Goal: Find contact information: Find contact information

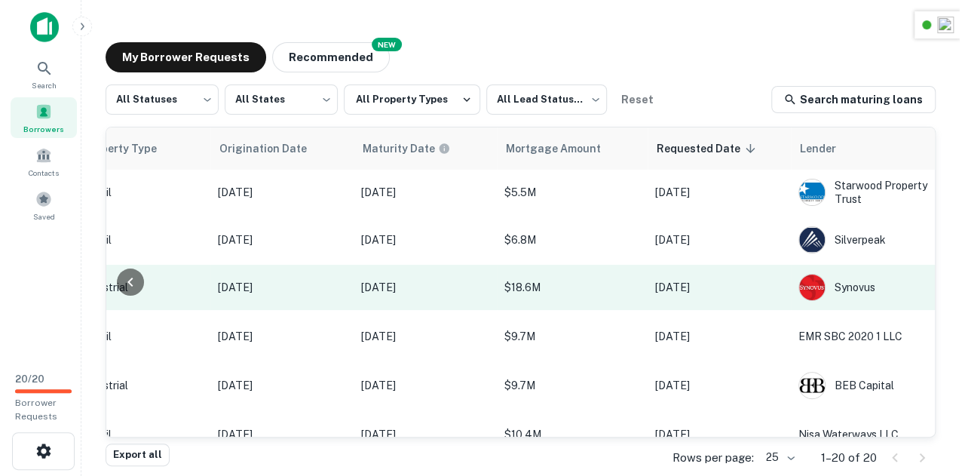
scroll to position [0, 802]
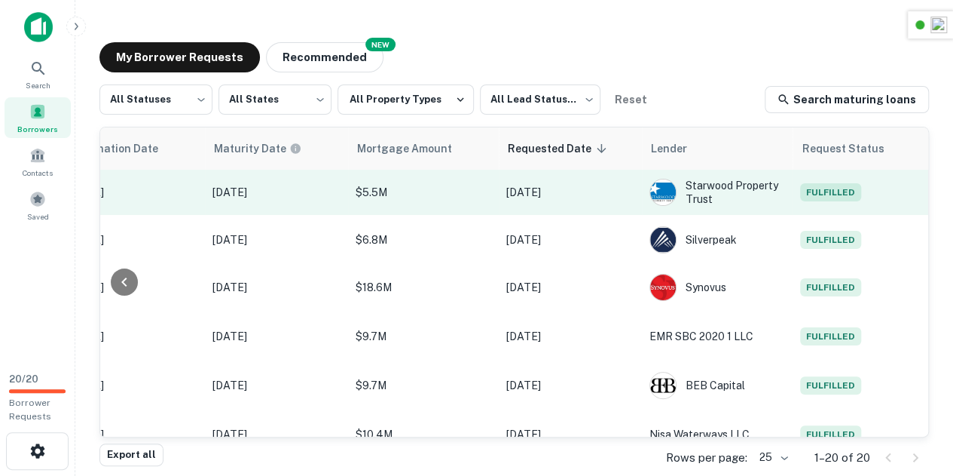
click at [823, 197] on span "Fulfilled" at bounding box center [830, 192] width 61 height 18
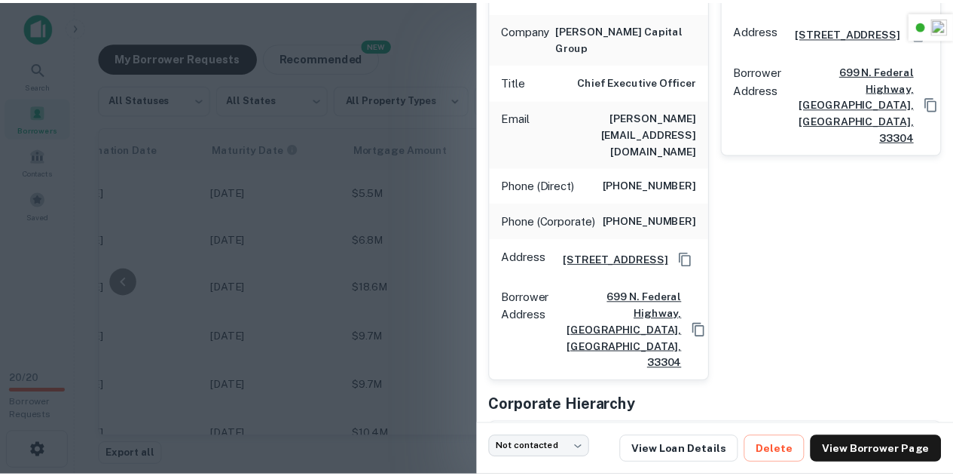
scroll to position [271, 0]
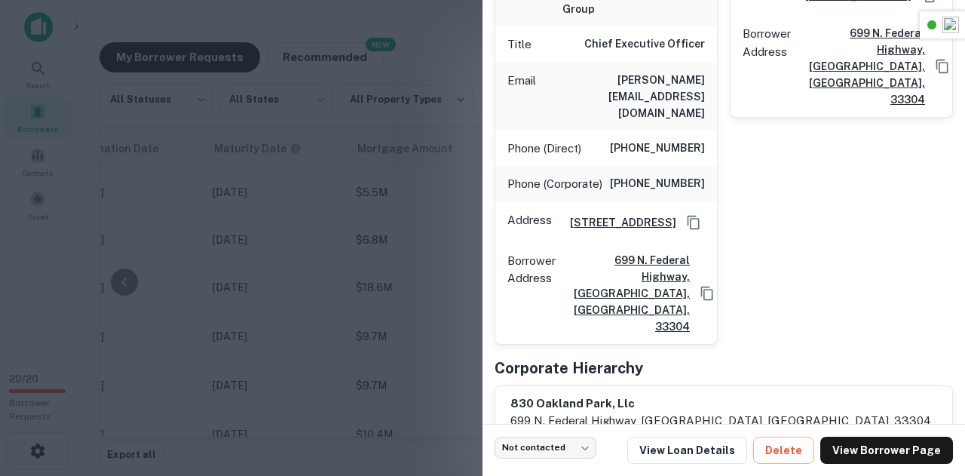
click at [362, 208] on div at bounding box center [482, 238] width 965 height 476
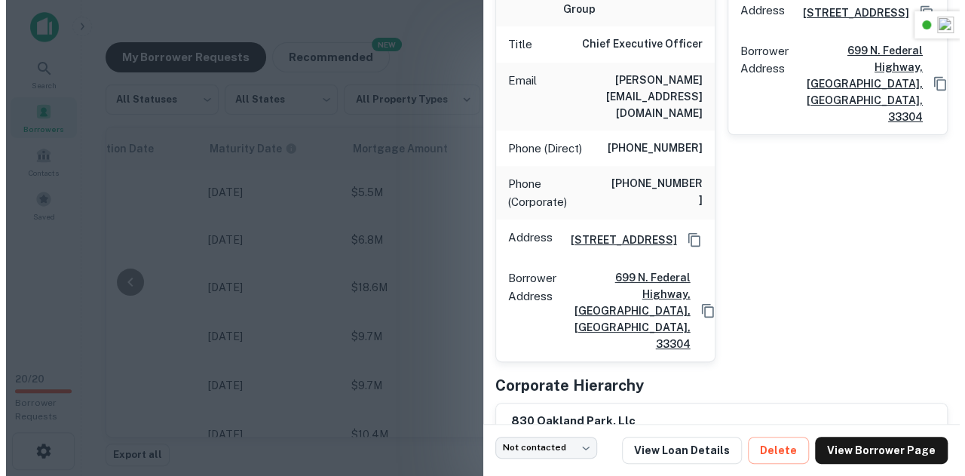
scroll to position [0, 790]
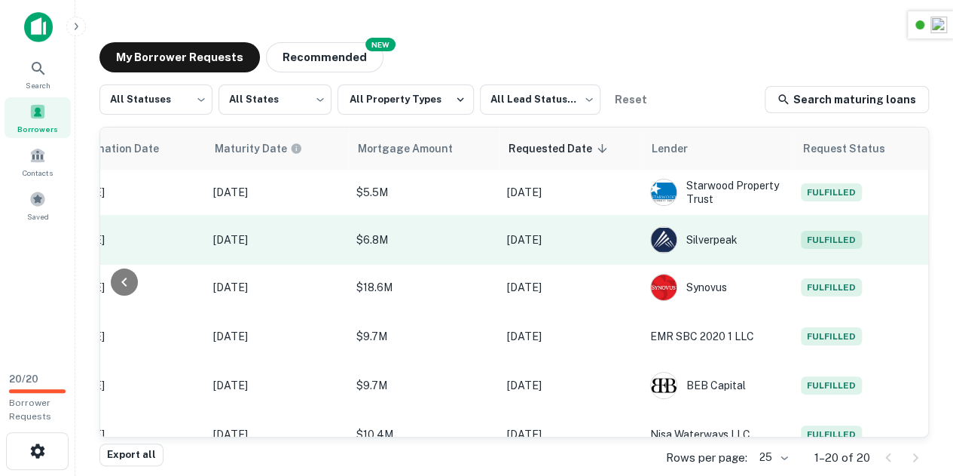
click at [839, 249] on span "Fulfilled" at bounding box center [831, 240] width 61 height 18
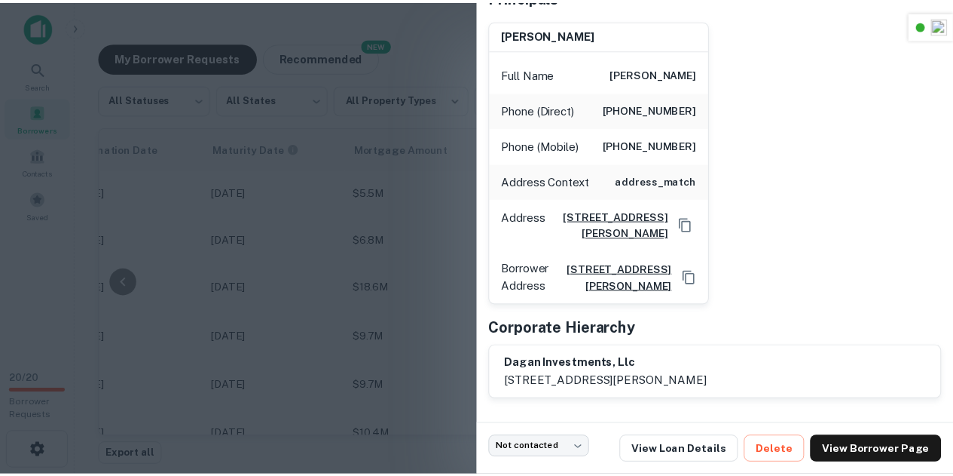
scroll to position [0, 0]
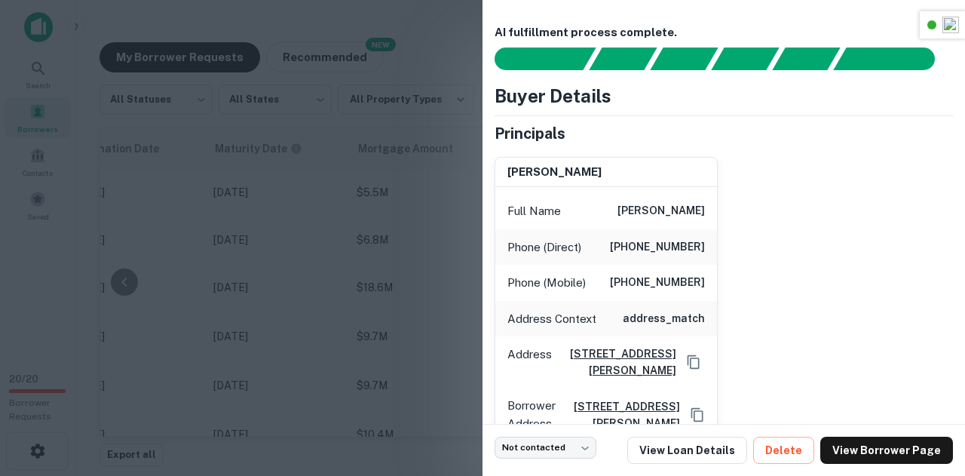
click at [629, 212] on h6 "[PERSON_NAME]" at bounding box center [660, 211] width 87 height 18
click at [341, 234] on div at bounding box center [482, 238] width 965 height 476
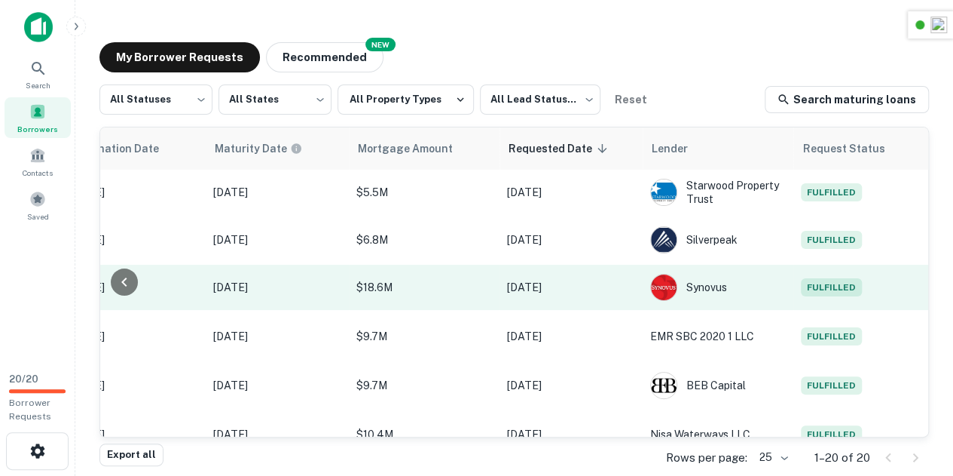
click at [843, 278] on td "Fulfilled" at bounding box center [862, 287] width 136 height 45
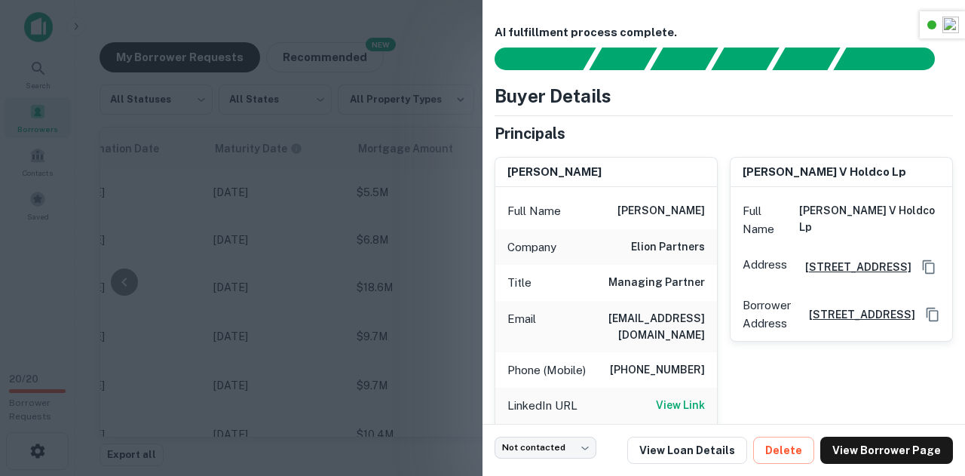
click at [439, 229] on div at bounding box center [482, 238] width 965 height 476
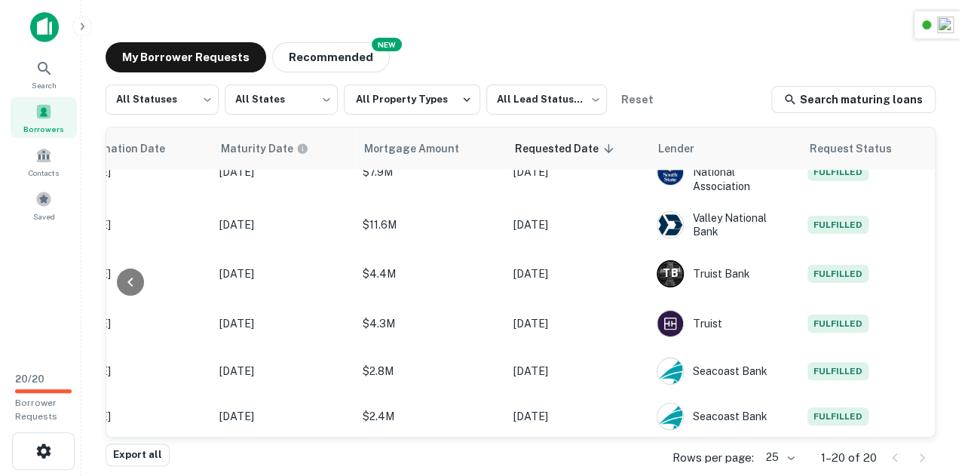
scroll to position [451, 790]
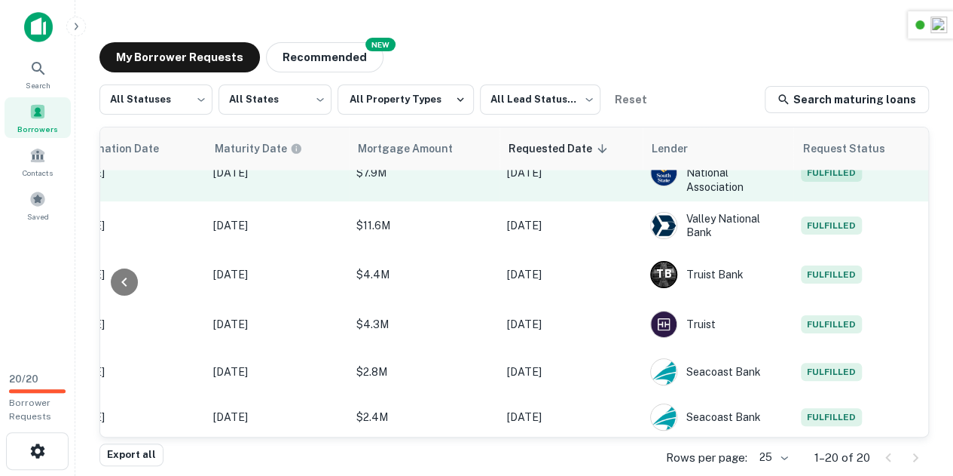
click at [844, 182] on span "Fulfilled" at bounding box center [831, 173] width 61 height 18
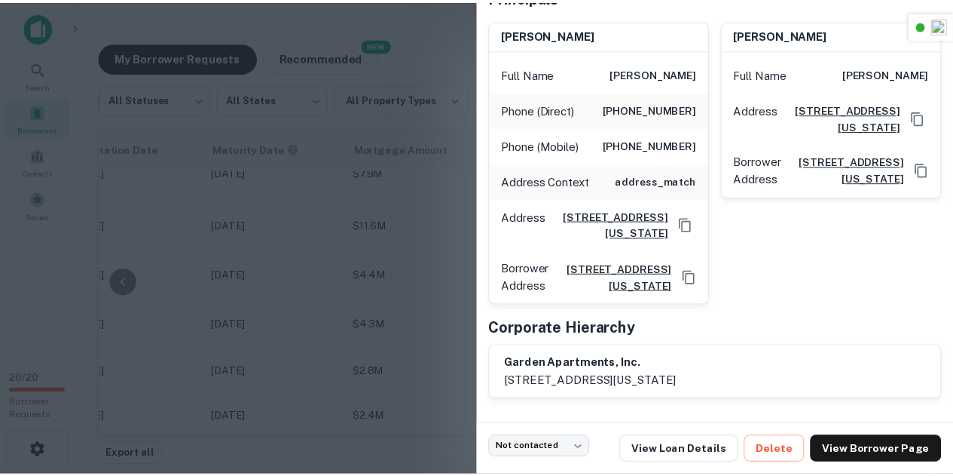
scroll to position [0, 0]
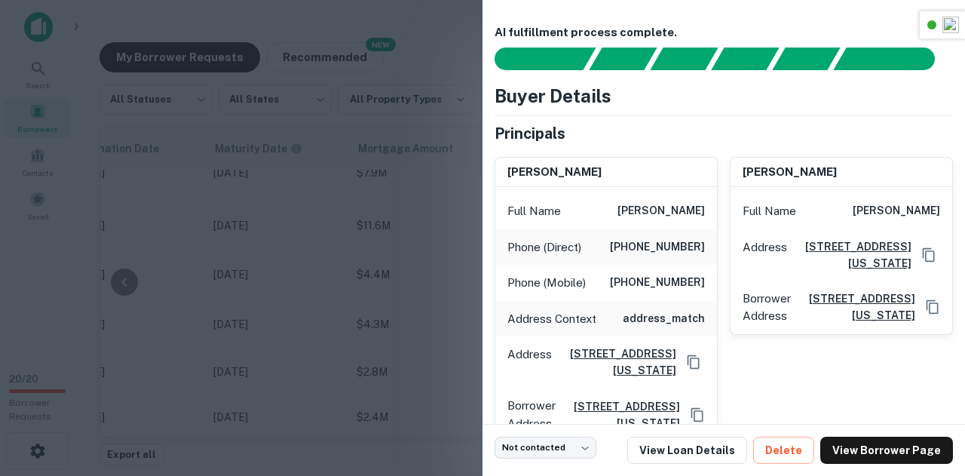
click at [433, 248] on div at bounding box center [482, 238] width 965 height 476
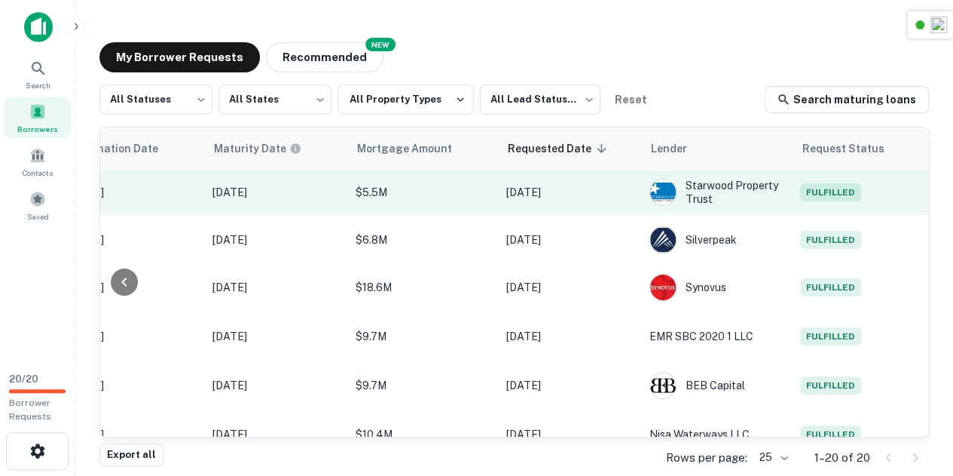
click at [800, 197] on span "Fulfilled" at bounding box center [830, 192] width 61 height 18
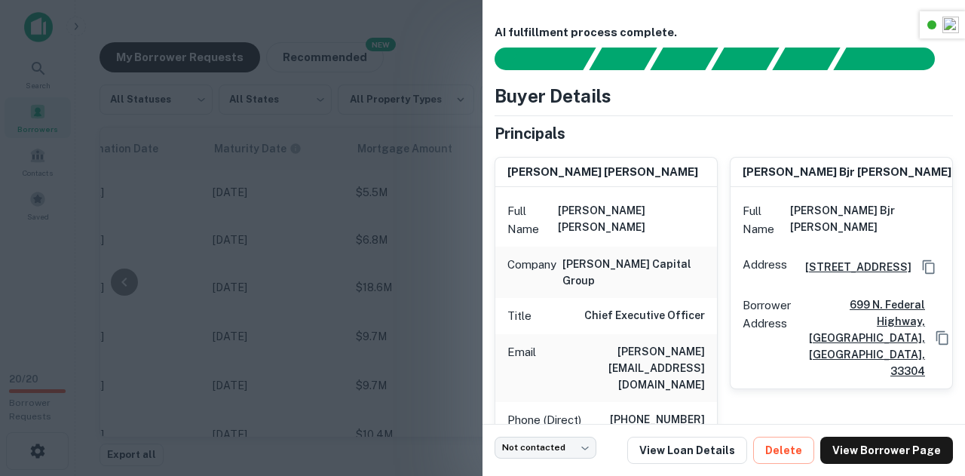
click at [419, 222] on div at bounding box center [482, 238] width 965 height 476
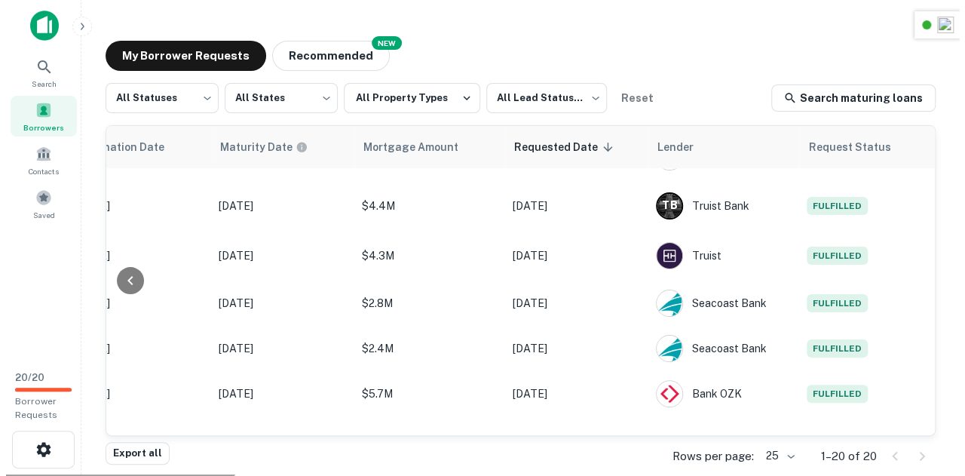
scroll to position [713, 802]
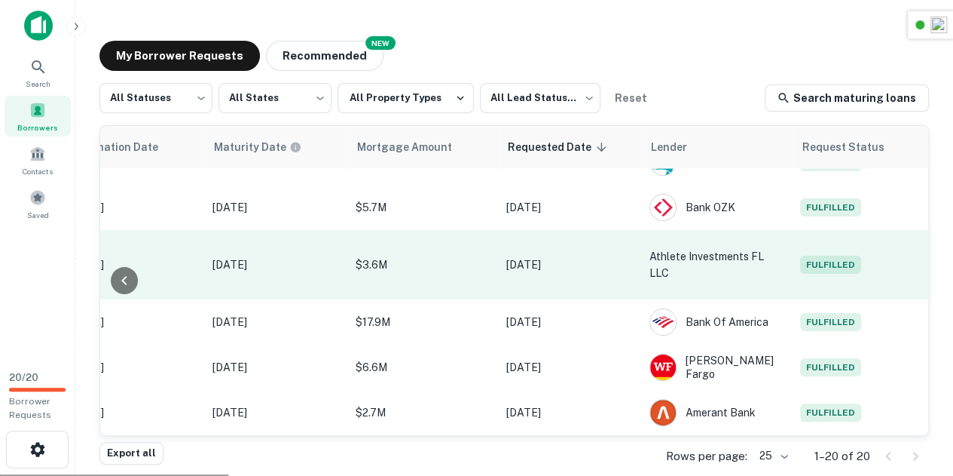
click at [819, 262] on span "Fulfilled" at bounding box center [830, 264] width 61 height 18
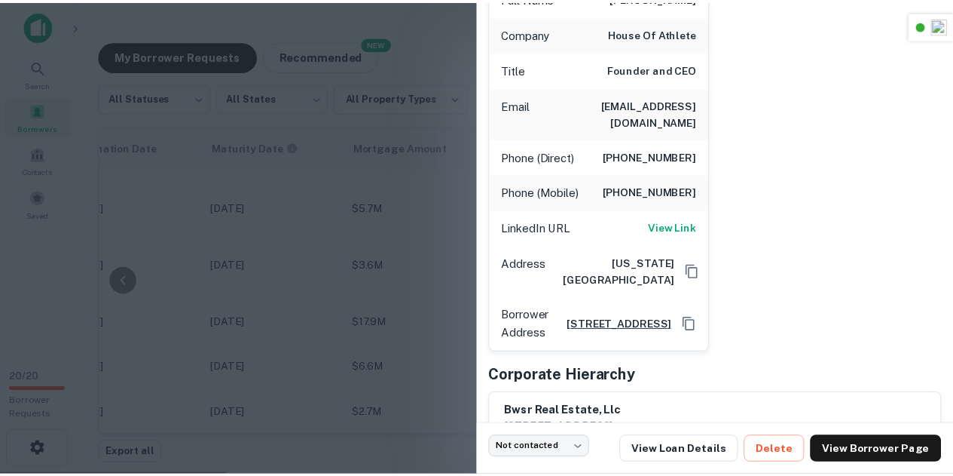
scroll to position [214, 0]
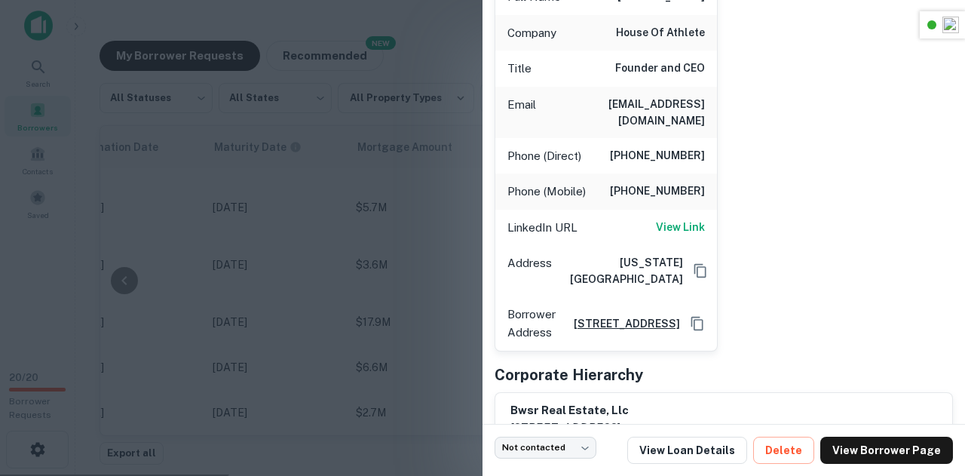
click at [398, 256] on div at bounding box center [482, 238] width 965 height 476
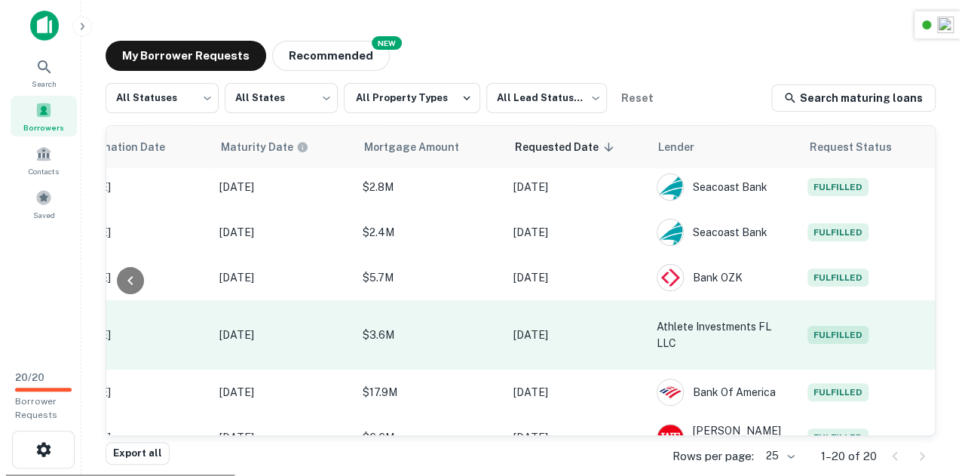
scroll to position [632, 790]
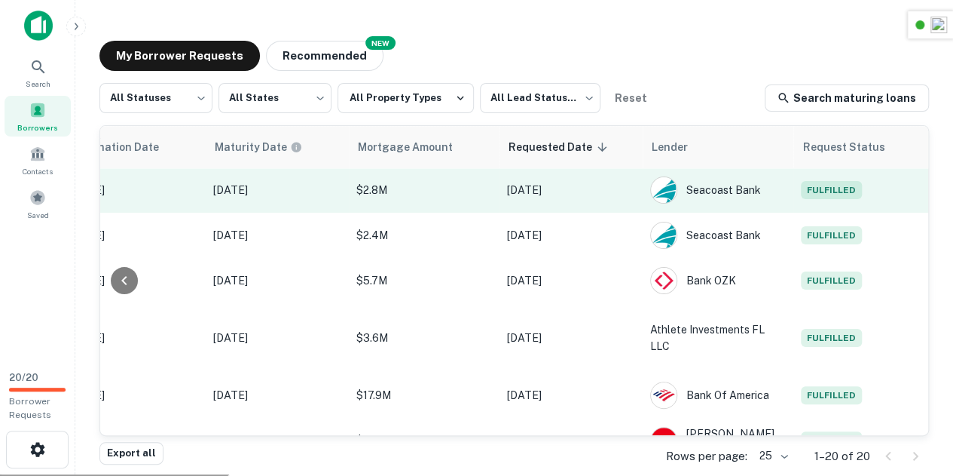
click at [823, 199] on span "Fulfilled" at bounding box center [831, 190] width 61 height 18
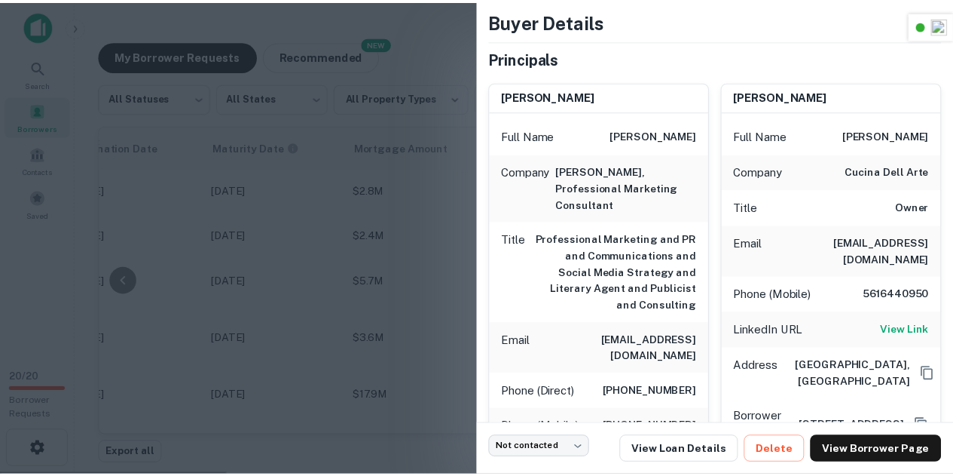
scroll to position [74, 0]
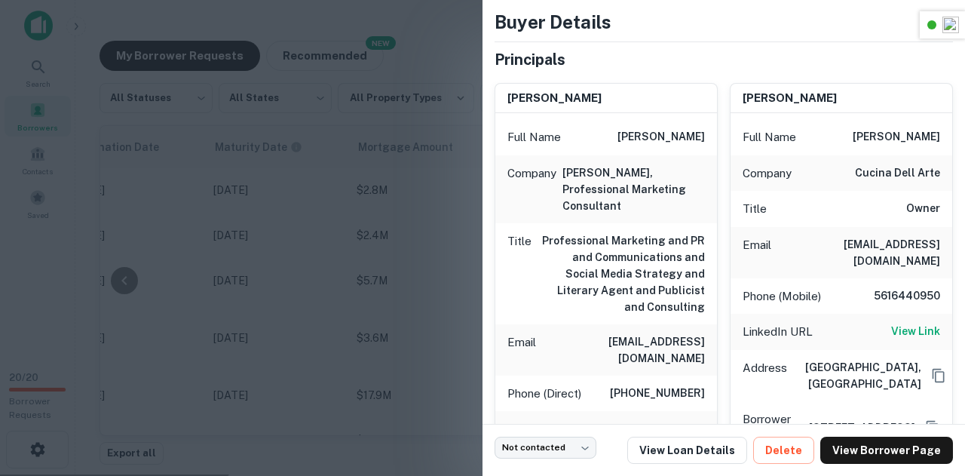
click at [399, 201] on div at bounding box center [482, 238] width 965 height 476
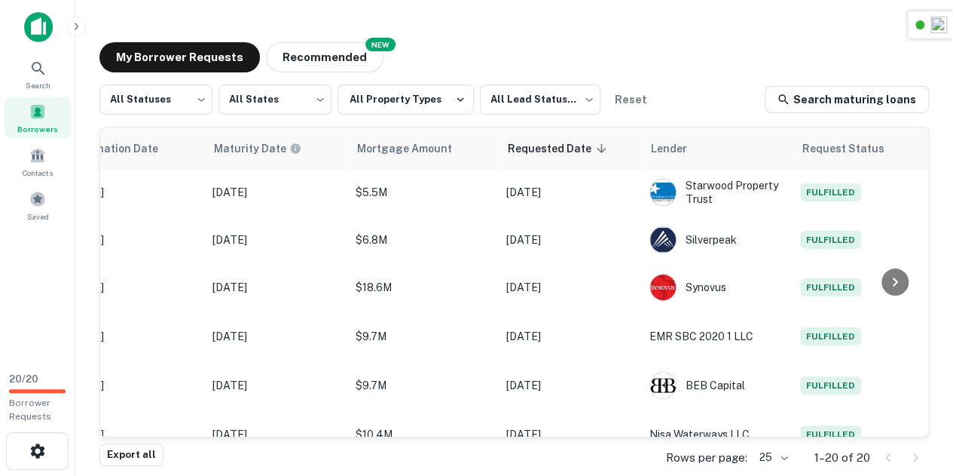
scroll to position [0, 0]
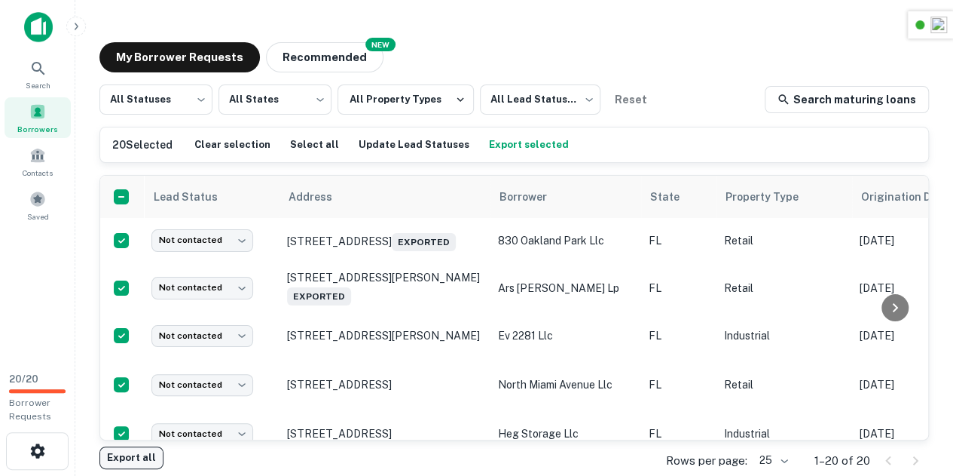
click at [136, 459] on button "Export all" at bounding box center [131, 457] width 64 height 23
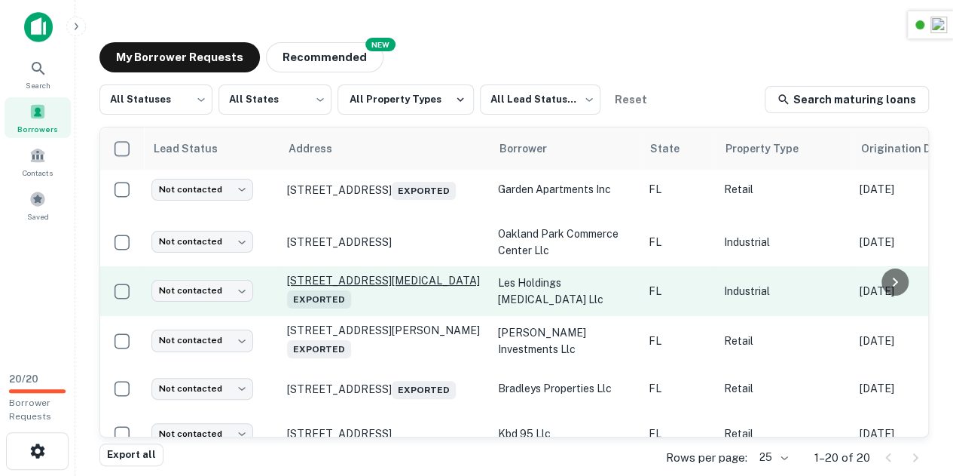
scroll to position [485, 0]
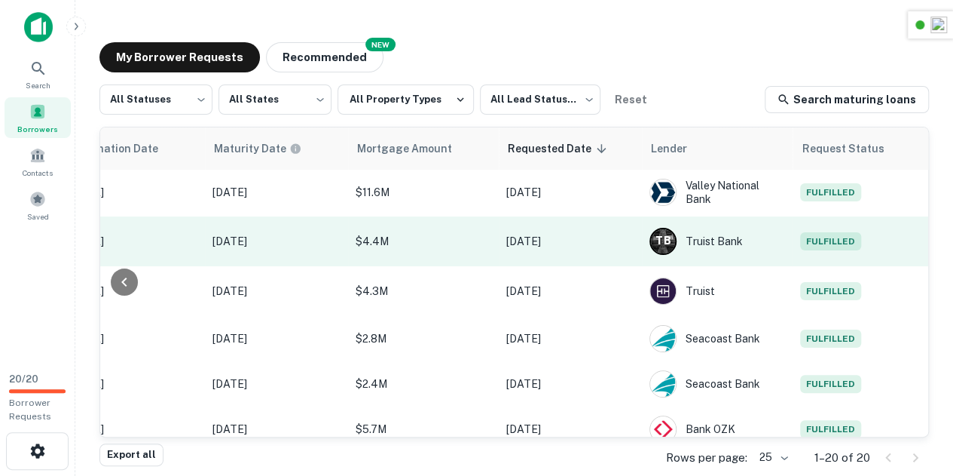
click at [824, 250] on span "Fulfilled" at bounding box center [830, 241] width 61 height 18
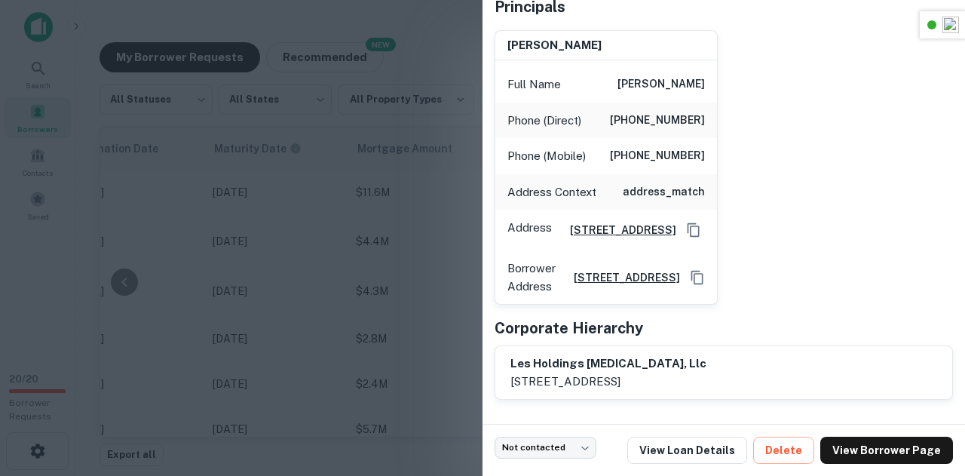
scroll to position [56, 0]
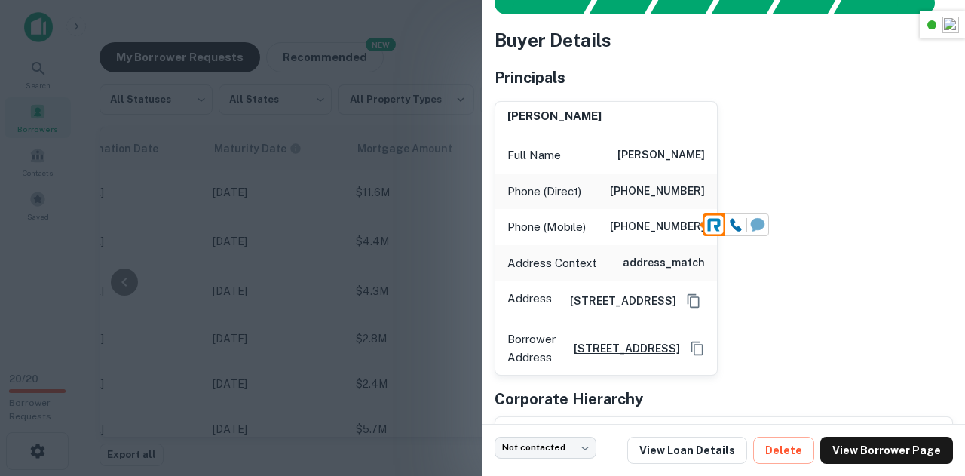
click at [757, 224] on icon at bounding box center [758, 224] width 14 height 13
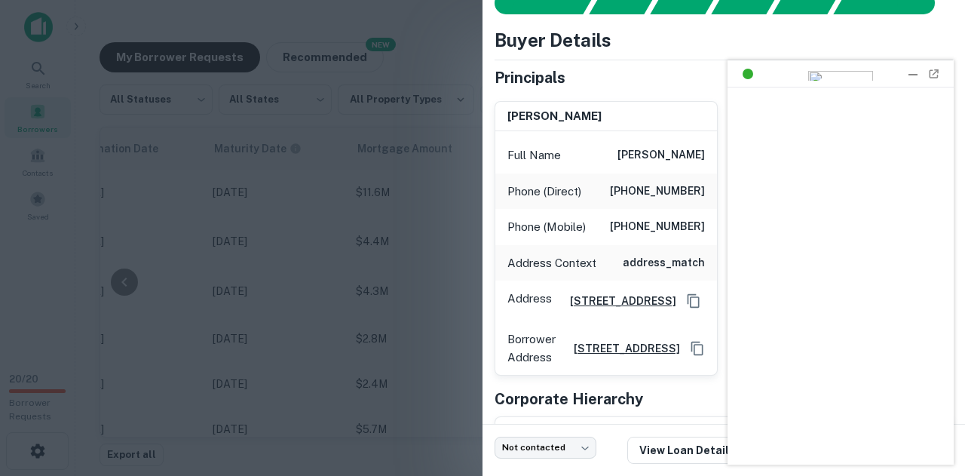
click at [911, 78] on div at bounding box center [912, 73] width 15 height 15
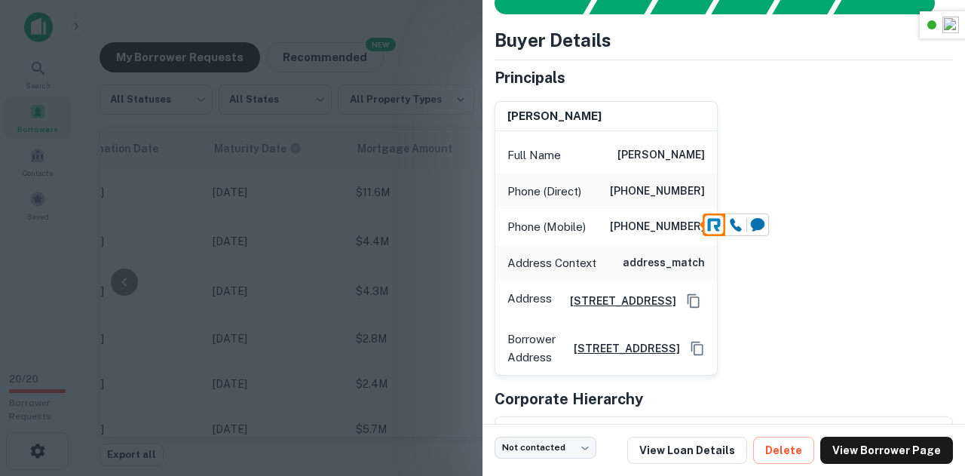
click at [653, 224] on h6 "[PHONE_NUMBER]" at bounding box center [657, 227] width 95 height 18
copy h6 "[PHONE_NUMBER]"
